Goal: Check status: Check status

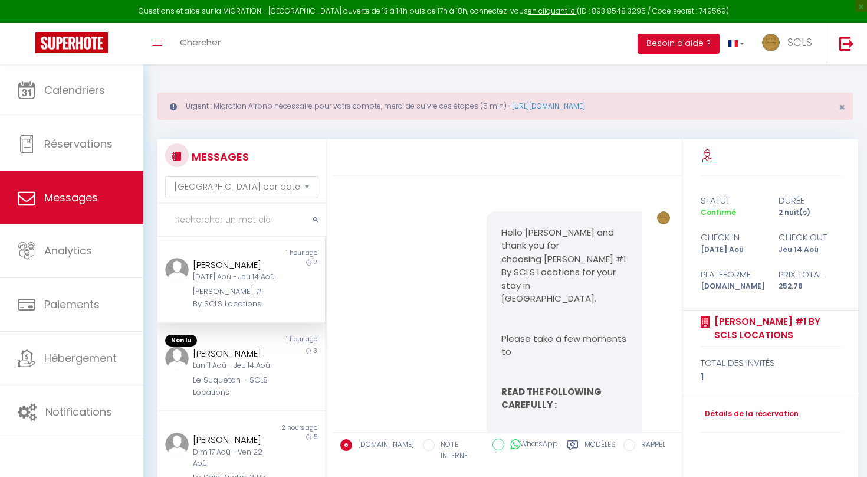
select select "message"
click at [104, 109] on link "Calendriers" at bounding box center [71, 90] width 143 height 53
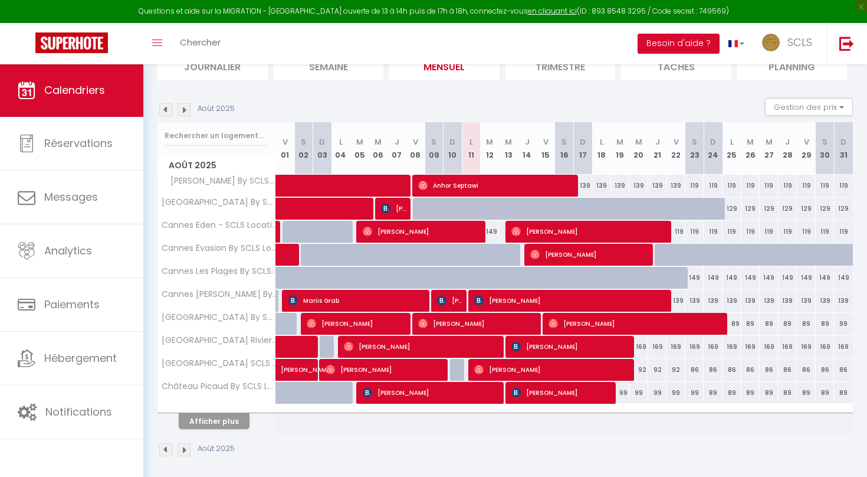
scroll to position [149, 0]
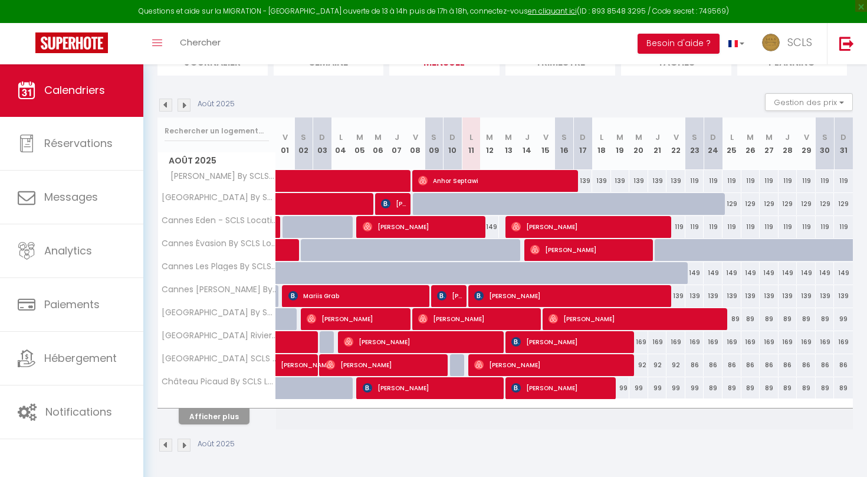
click at [218, 412] on button "Afficher plus" at bounding box center [214, 416] width 71 height 16
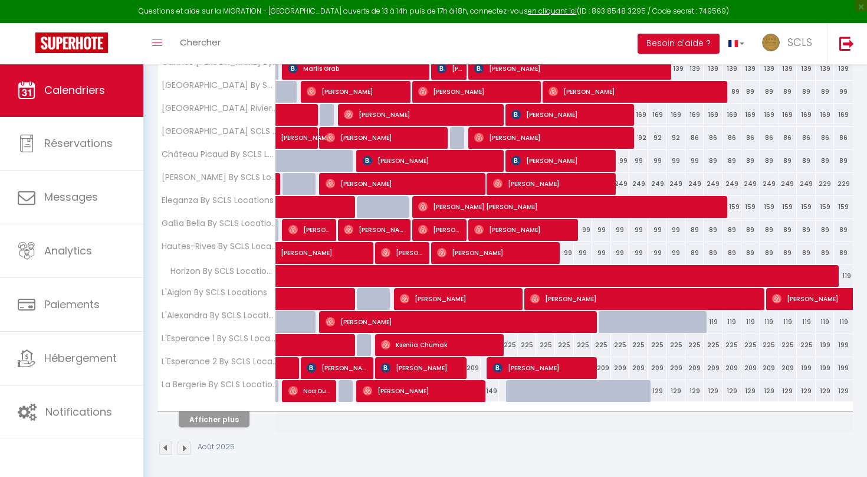
scroll to position [379, 0]
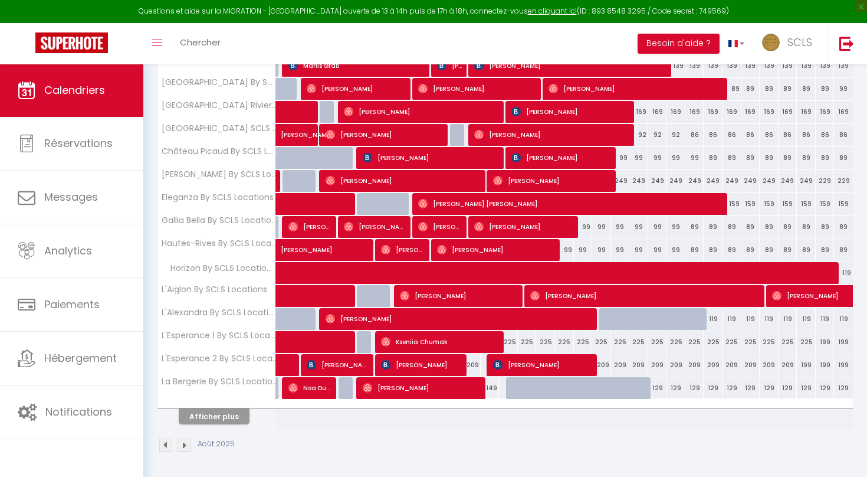
click at [218, 412] on button "Afficher plus" at bounding box center [214, 416] width 71 height 16
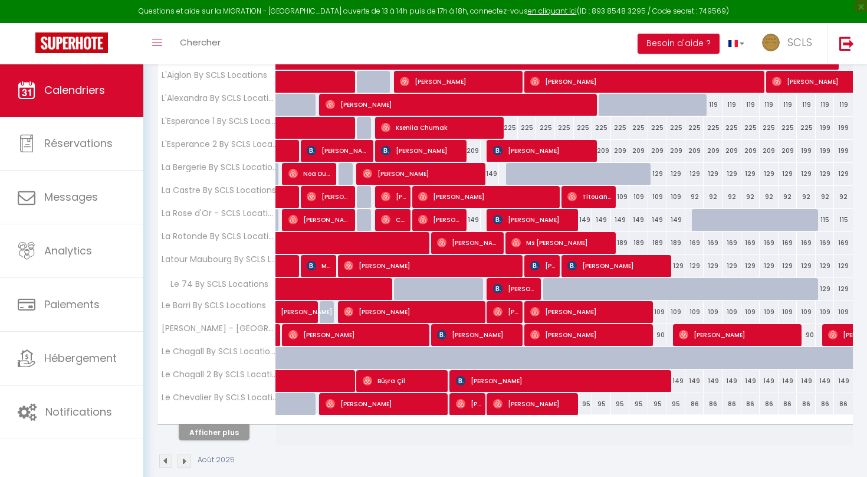
scroll to position [594, 0]
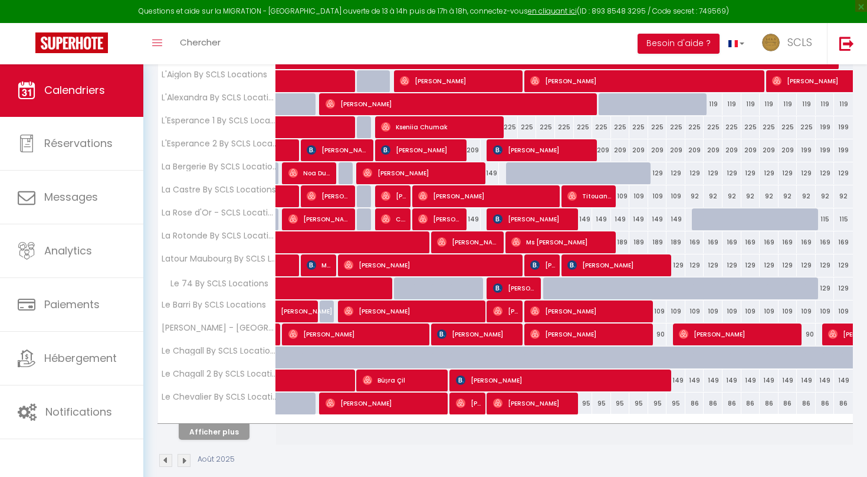
click at [215, 429] on button "Afficher plus" at bounding box center [214, 432] width 71 height 16
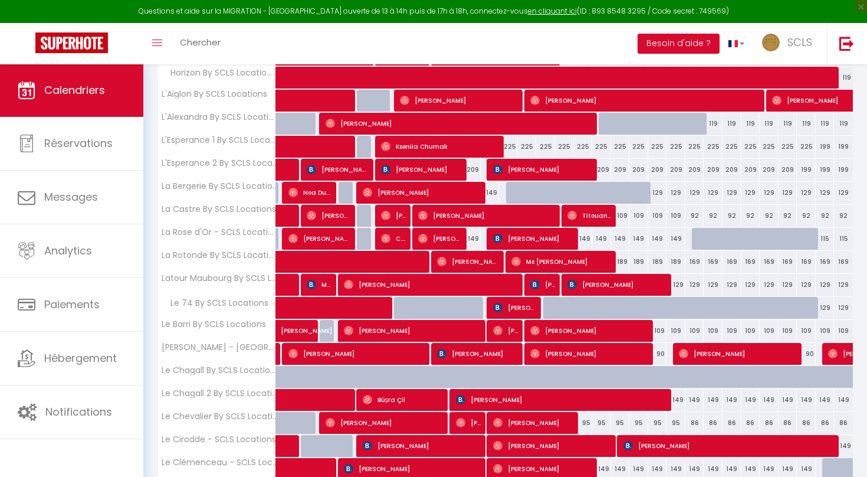
scroll to position [573, 0]
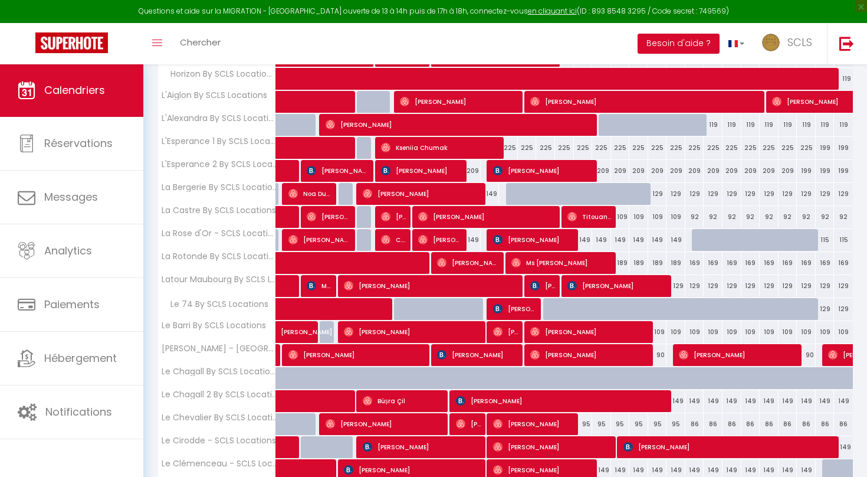
click at [450, 142] on span "Kseniia Chumak" at bounding box center [441, 147] width 120 height 22
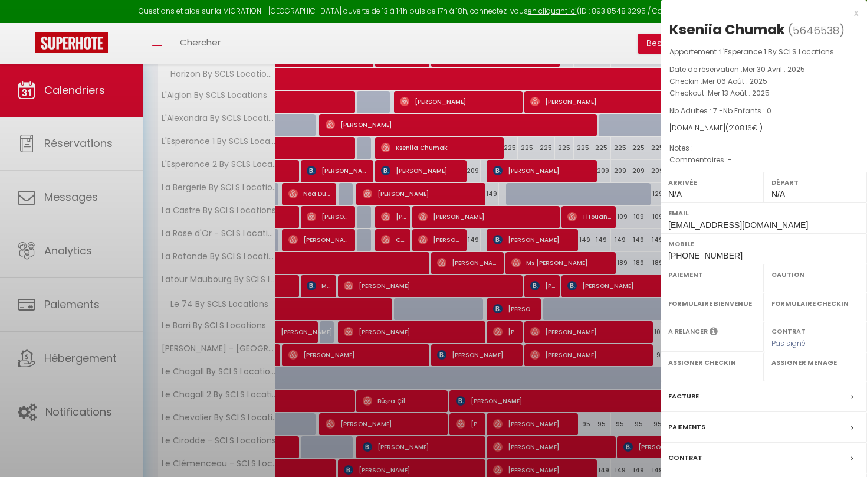
select select "OK"
select select "0"
select select "1"
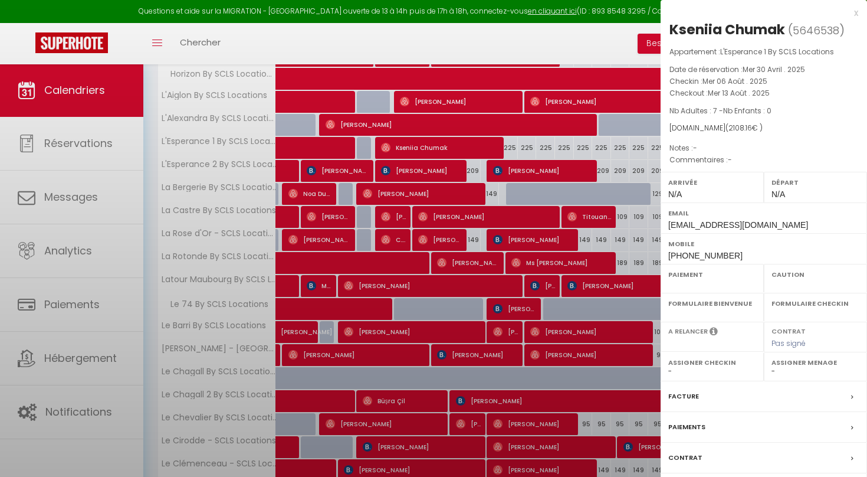
select select
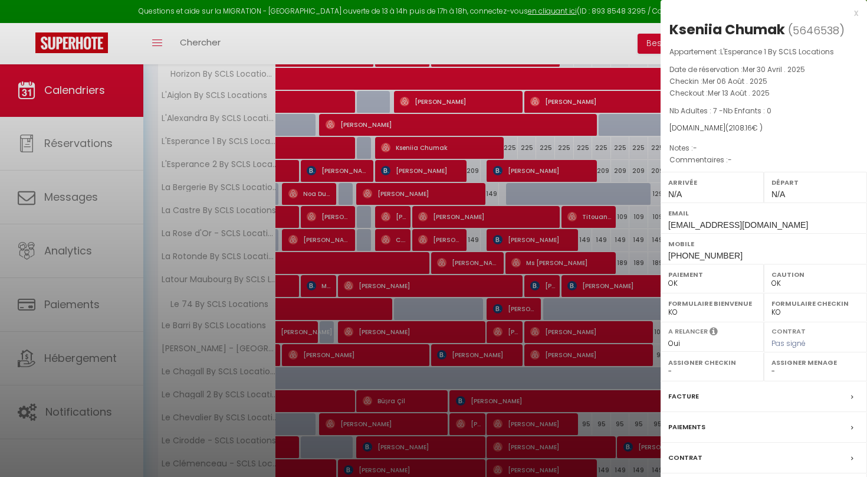
click at [390, 198] on div at bounding box center [433, 238] width 867 height 477
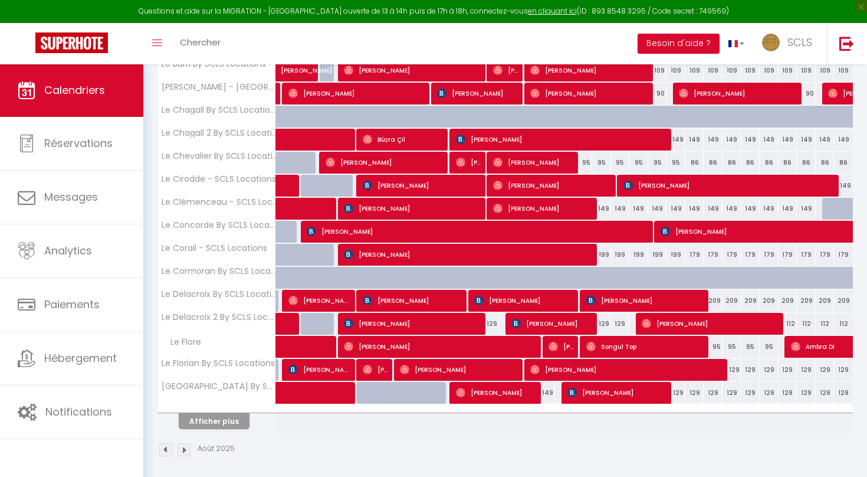
scroll to position [839, 0]
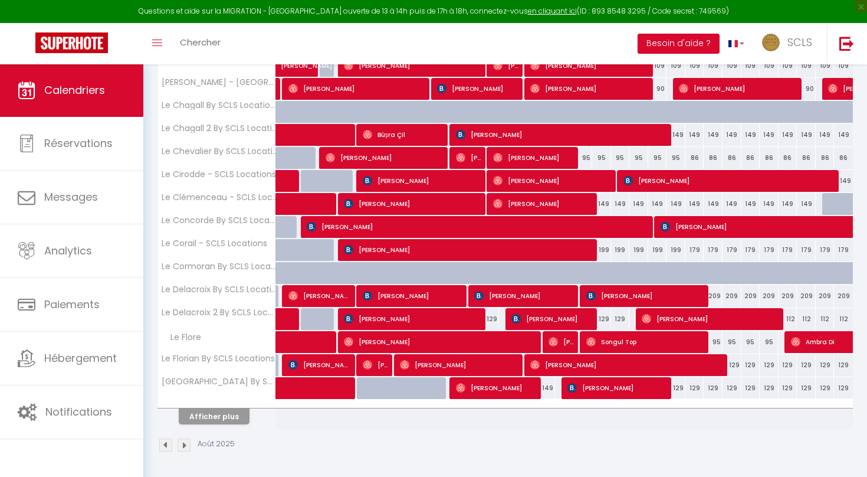
click at [525, 202] on span "[PERSON_NAME]" at bounding box center [543, 203] width 101 height 22
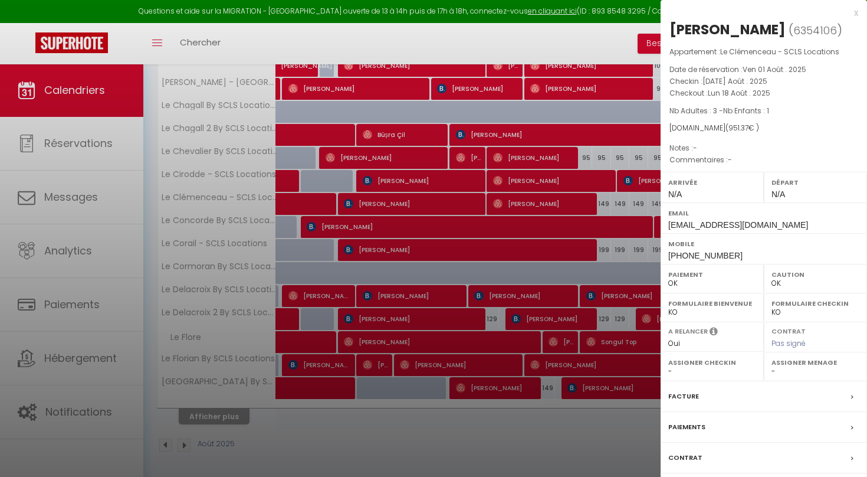
click at [430, 448] on div at bounding box center [433, 238] width 867 height 477
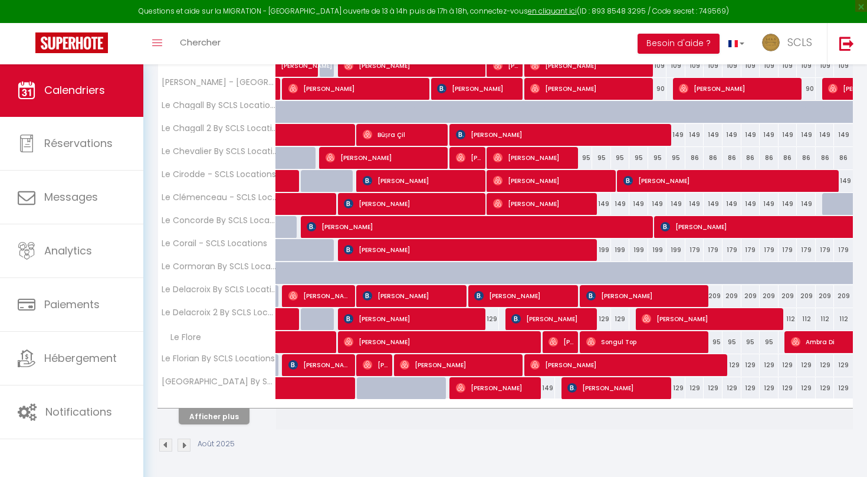
click at [208, 415] on button "Afficher plus" at bounding box center [214, 416] width 71 height 16
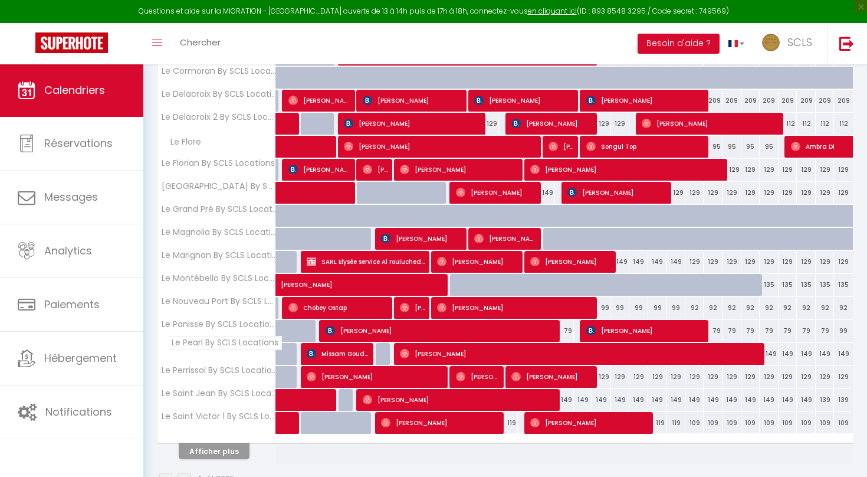
scroll to position [1069, 0]
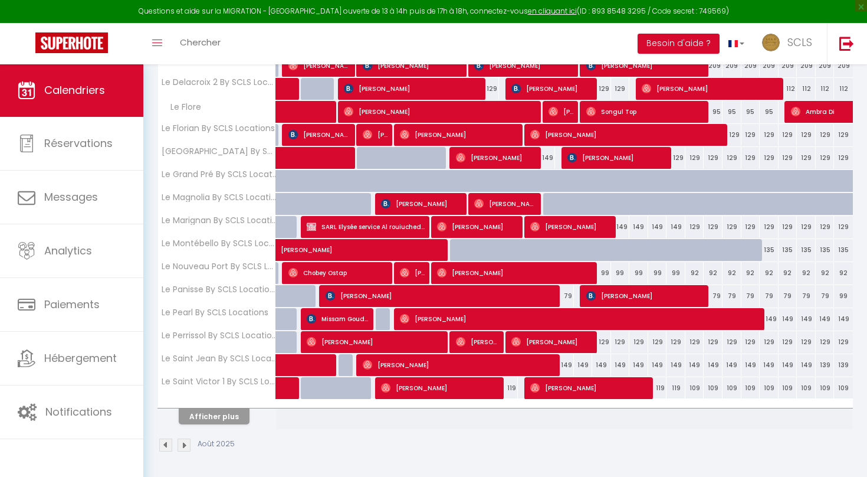
click at [471, 360] on span "[PERSON_NAME]" at bounding box center [460, 364] width 195 height 22
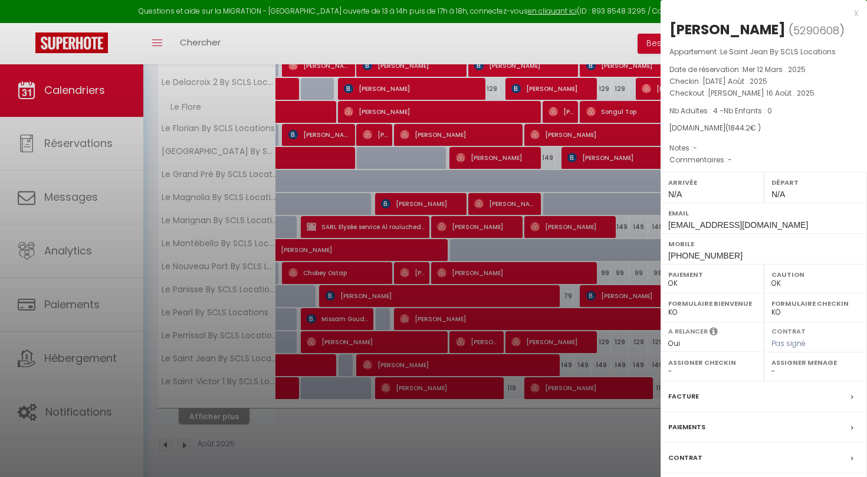
click at [460, 420] on div at bounding box center [433, 238] width 867 height 477
